Goal: Information Seeking & Learning: Find specific page/section

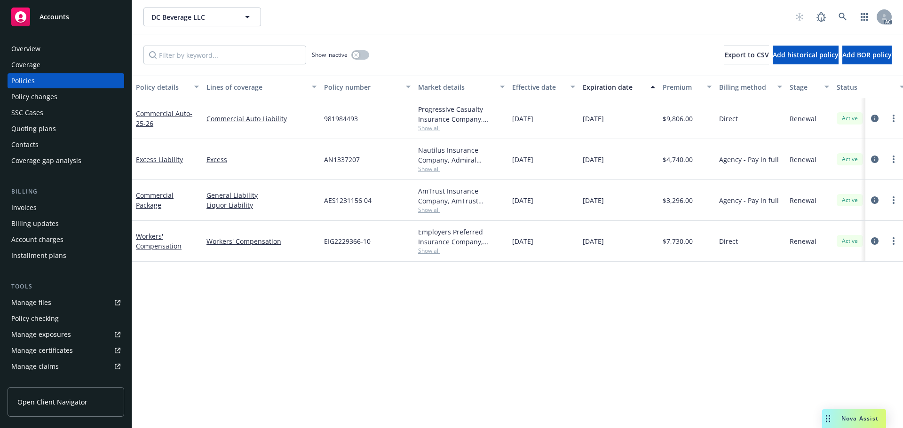
click at [426, 213] on span "Show all" at bounding box center [461, 210] width 87 height 8
click at [427, 128] on span "Show all" at bounding box center [461, 128] width 87 height 8
click at [268, 161] on link "Excess" at bounding box center [261, 160] width 110 height 10
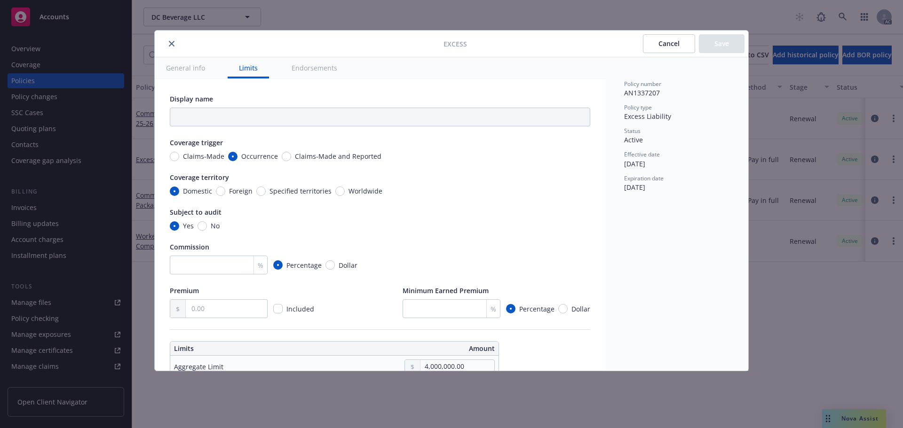
click at [172, 42] on icon "close" at bounding box center [172, 44] width 6 height 6
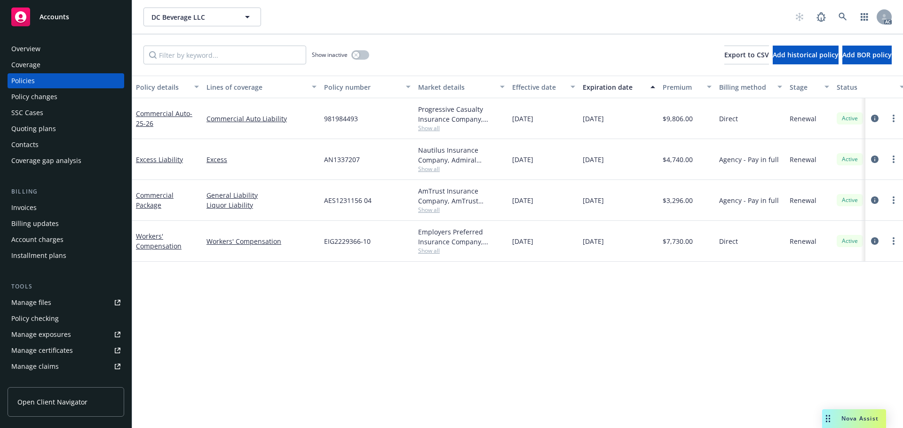
click at [425, 170] on span "Show all" at bounding box center [461, 169] width 87 height 8
click at [507, 348] on div "Policy details Lines of coverage Policy number Market details Effective date Ex…" at bounding box center [517, 252] width 771 height 353
